Goal: Information Seeking & Learning: Learn about a topic

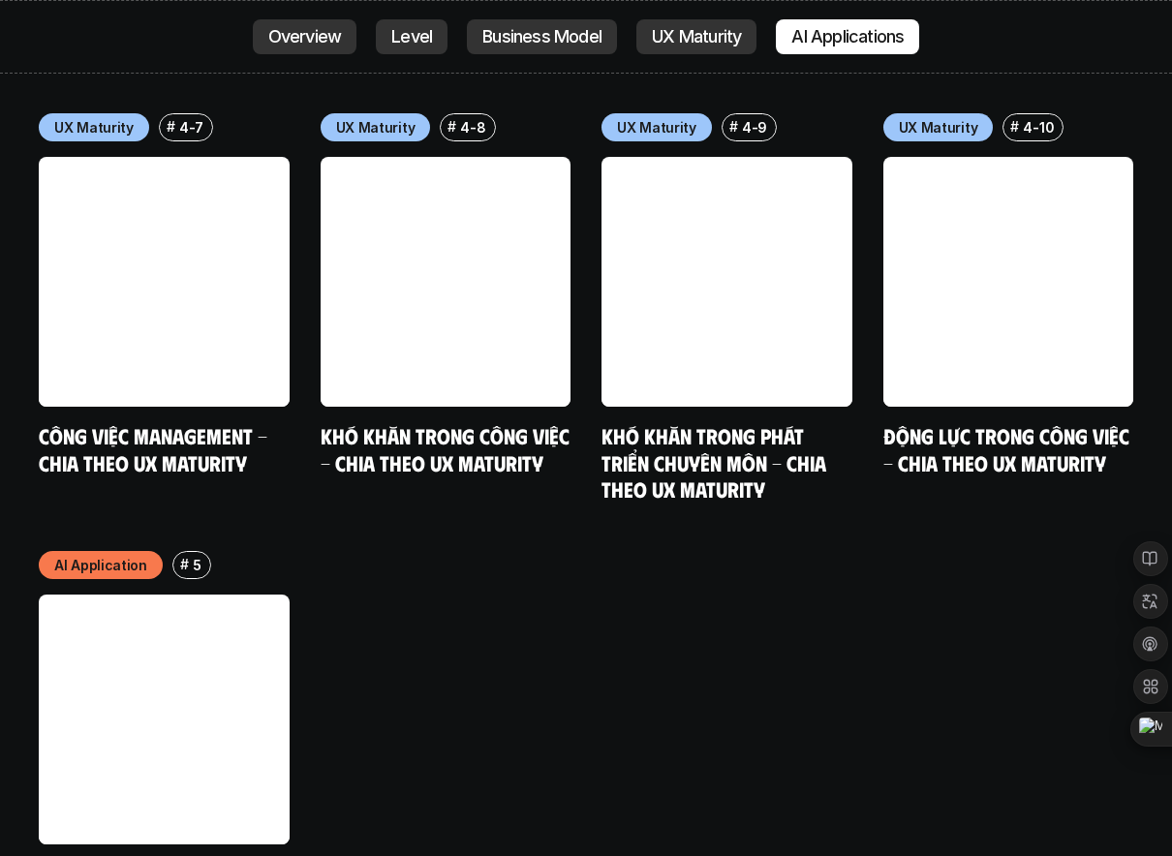
scroll to position [9600, 0]
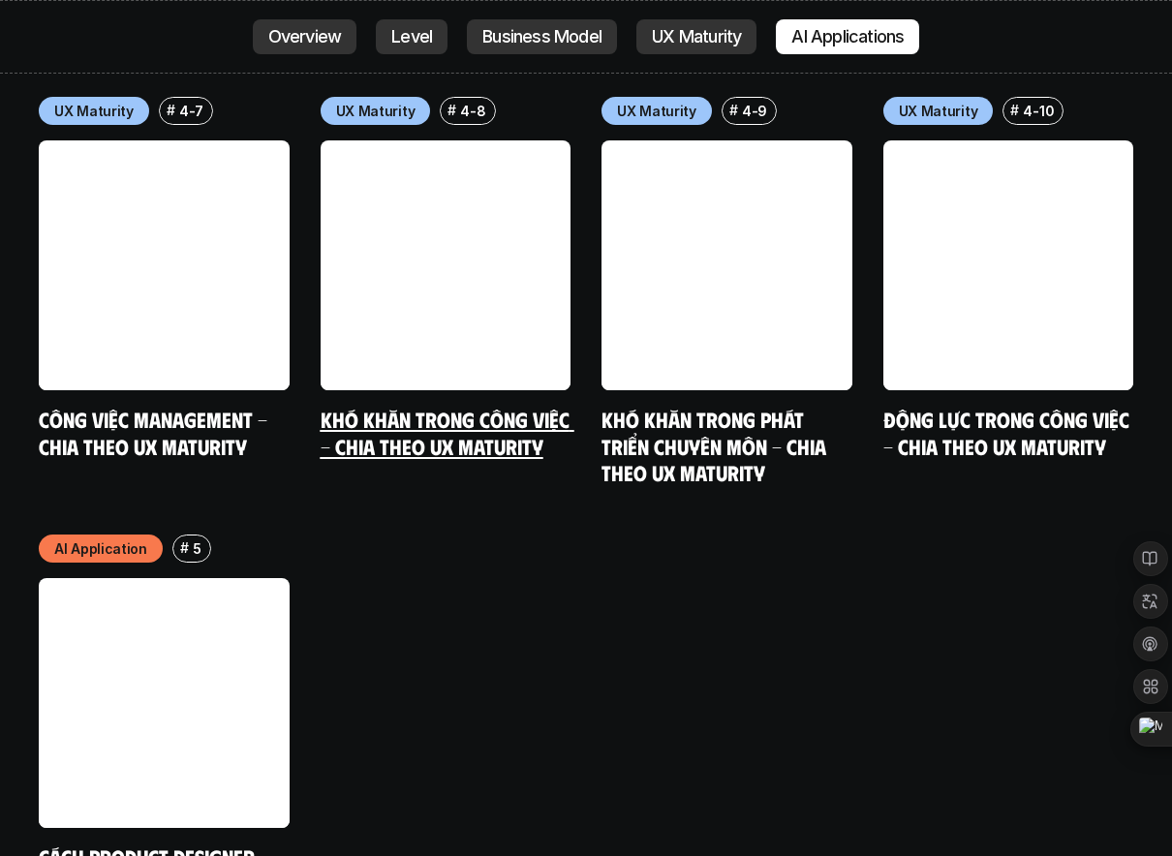
click at [419, 140] on link at bounding box center [445, 265] width 251 height 251
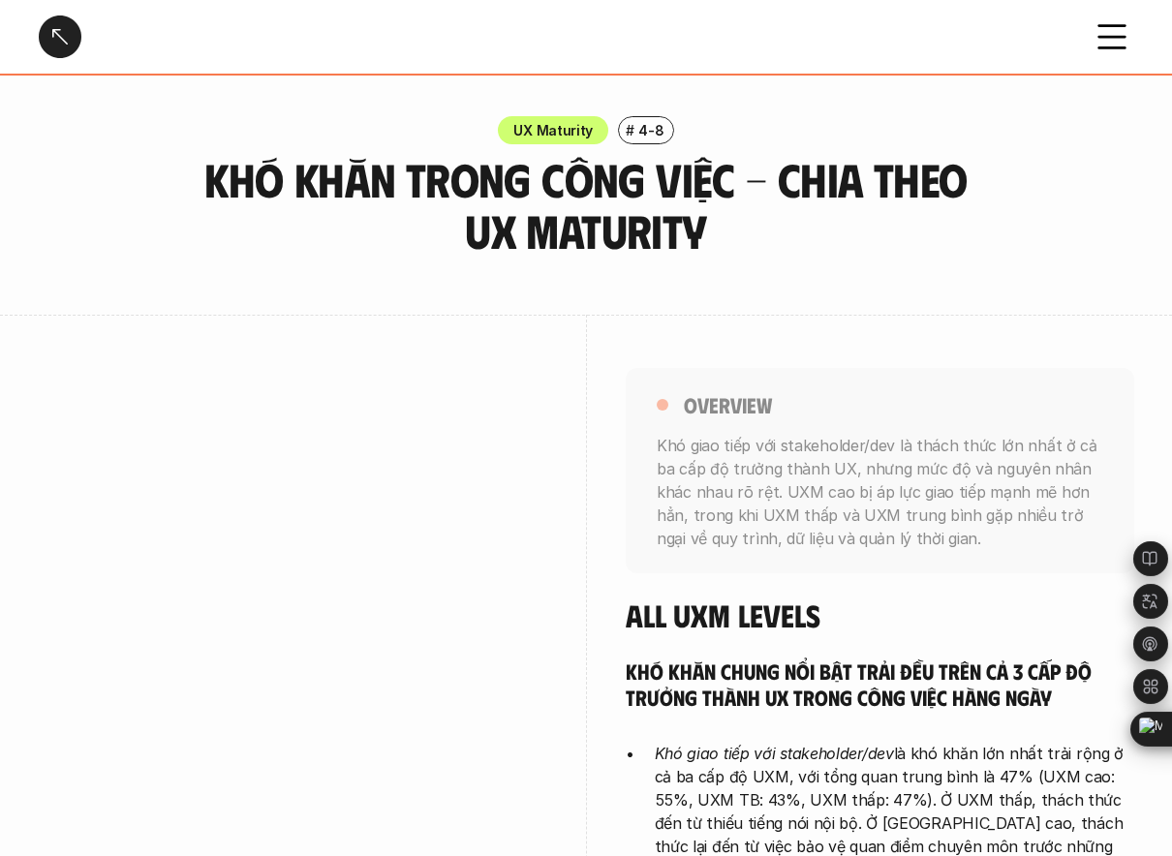
click at [419, 32] on div "Khó khăn trong công việc - Chia theo UX Maturity" at bounding box center [553, 36] width 1028 height 43
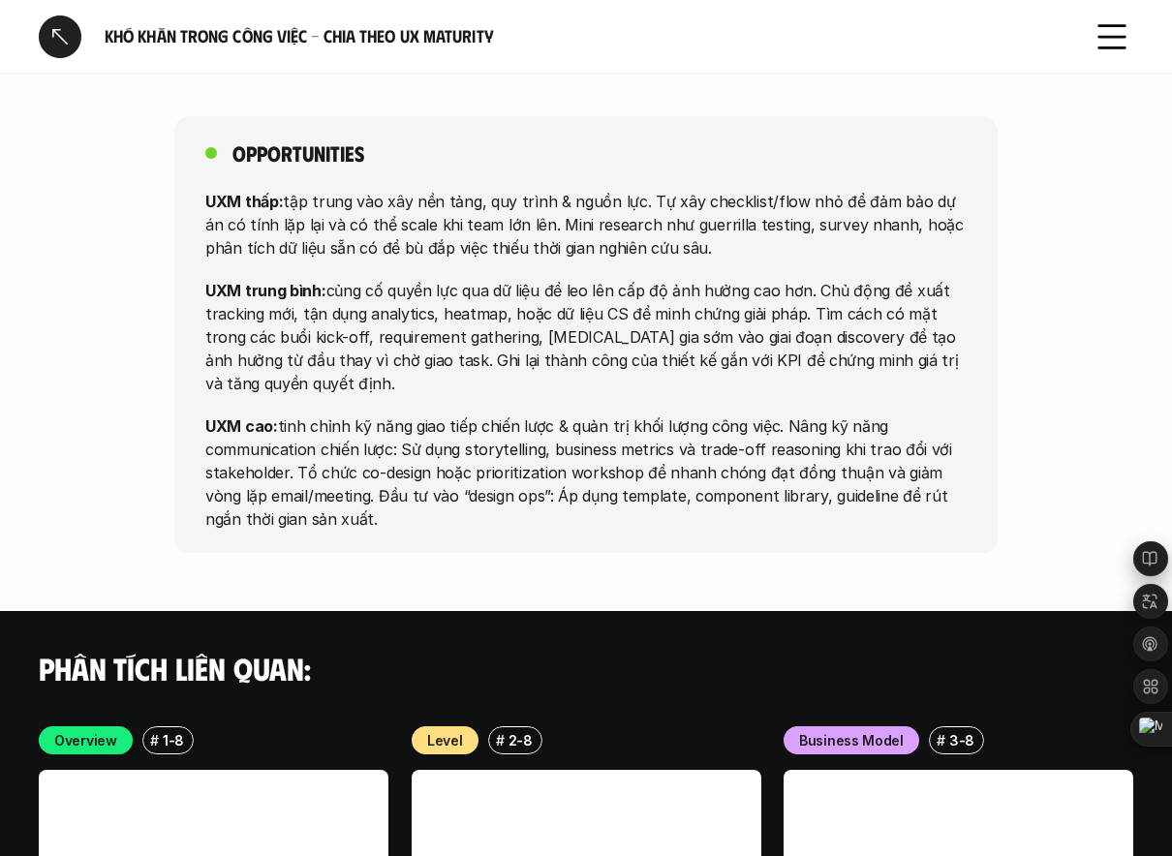
scroll to position [6024, 0]
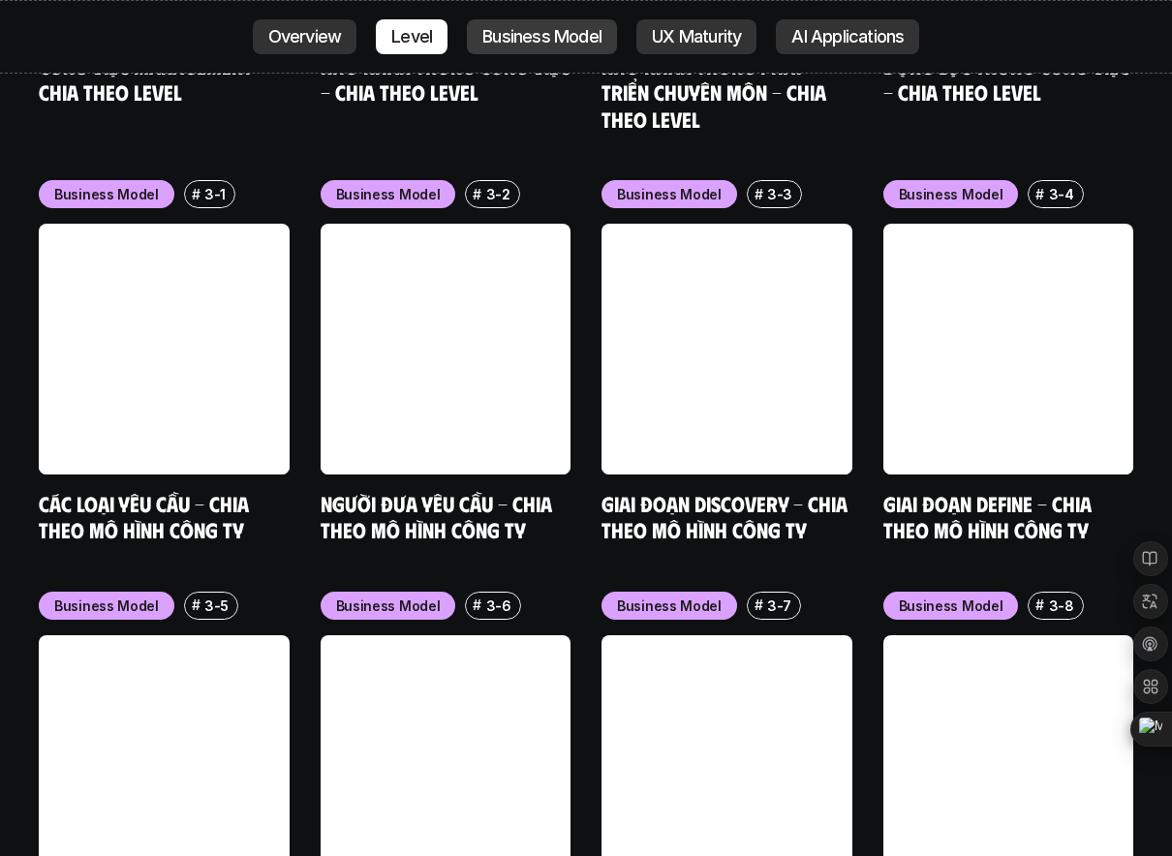
scroll to position [8295, 0]
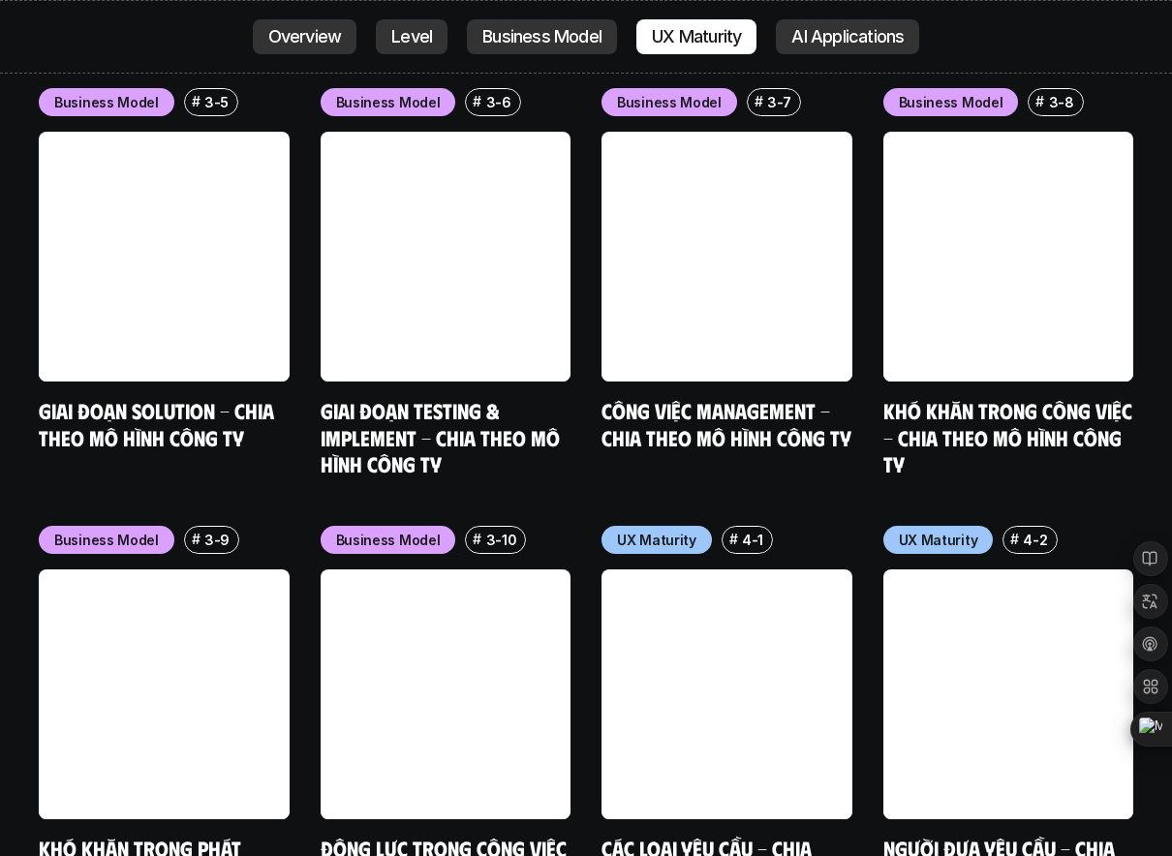
click at [774, 569] on link at bounding box center [726, 694] width 251 height 251
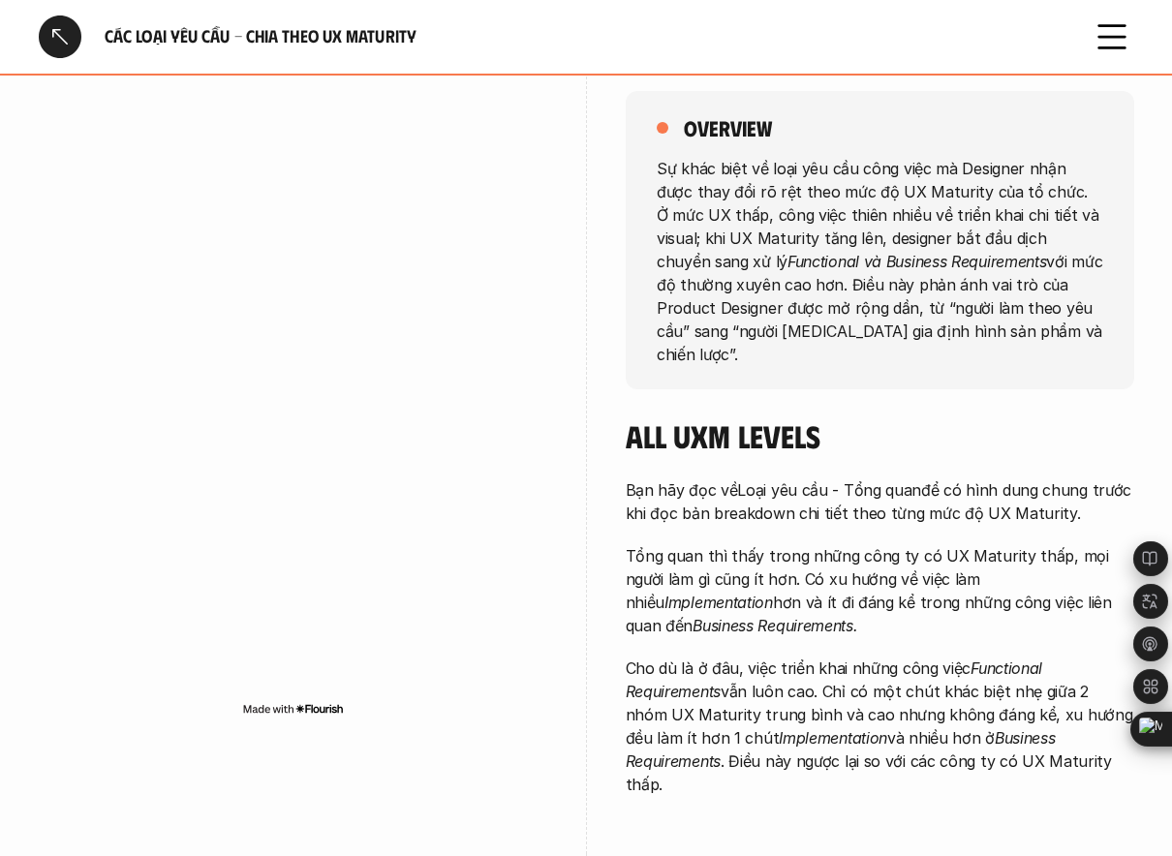
scroll to position [292, 0]
